Goal: Find specific page/section: Find specific page/section

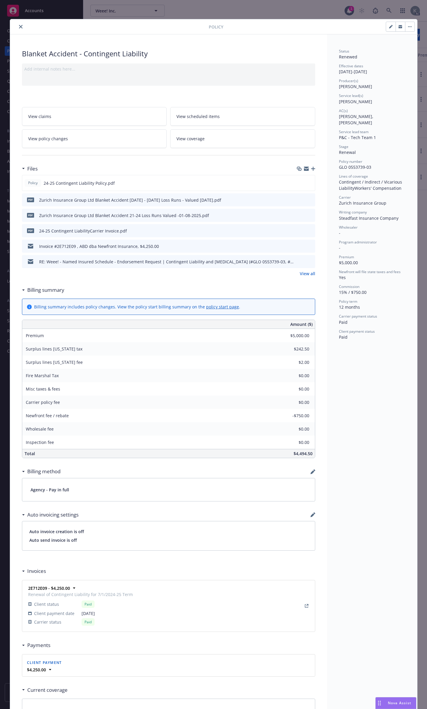
click at [17, 26] on button "close" at bounding box center [20, 26] width 7 height 7
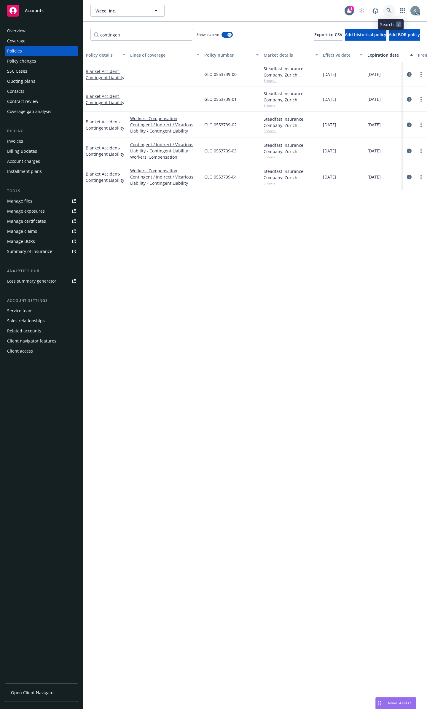
click at [391, 8] on icon at bounding box center [388, 10] width 5 height 5
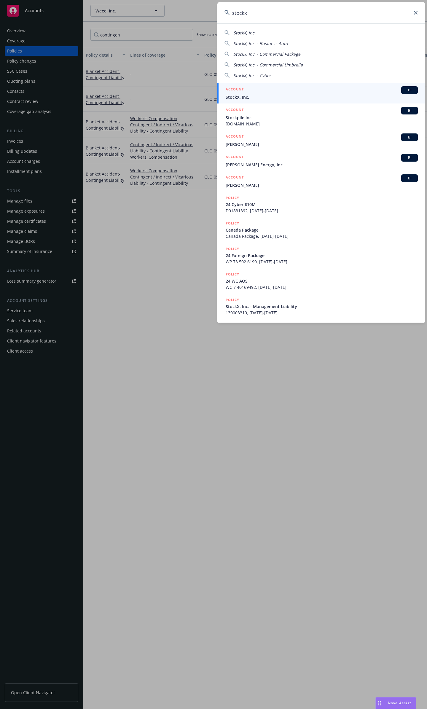
type input "stockx"
click at [255, 90] on div "ACCOUNT BI" at bounding box center [322, 90] width 192 height 8
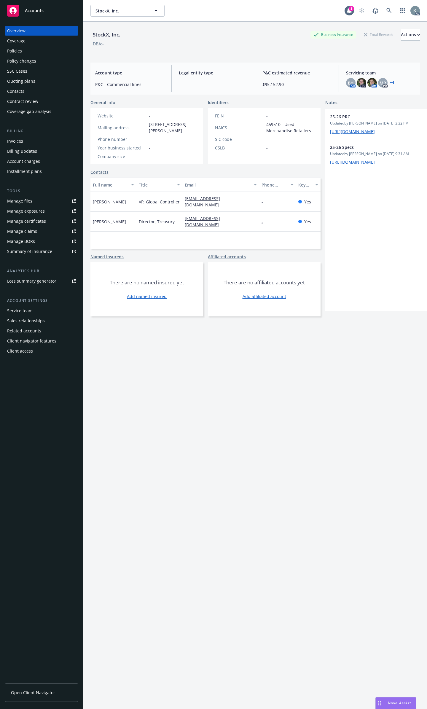
click at [64, 47] on div "Policies" at bounding box center [41, 50] width 69 height 9
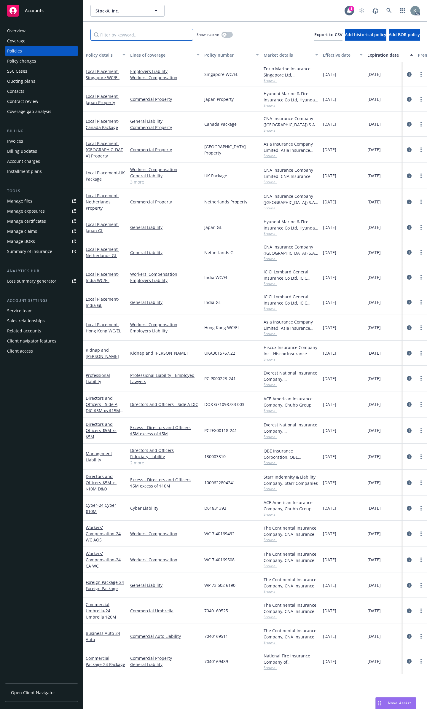
click at [173, 34] on input "Filter by keyword..." at bounding box center [141, 35] width 103 height 12
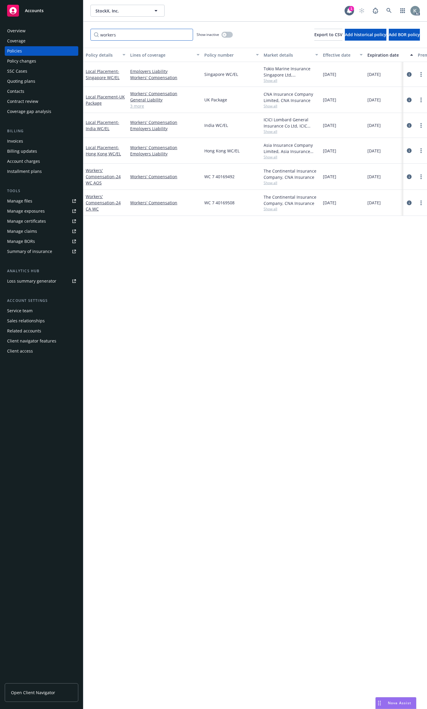
type input "workers"
